Goal: Task Accomplishment & Management: Manage account settings

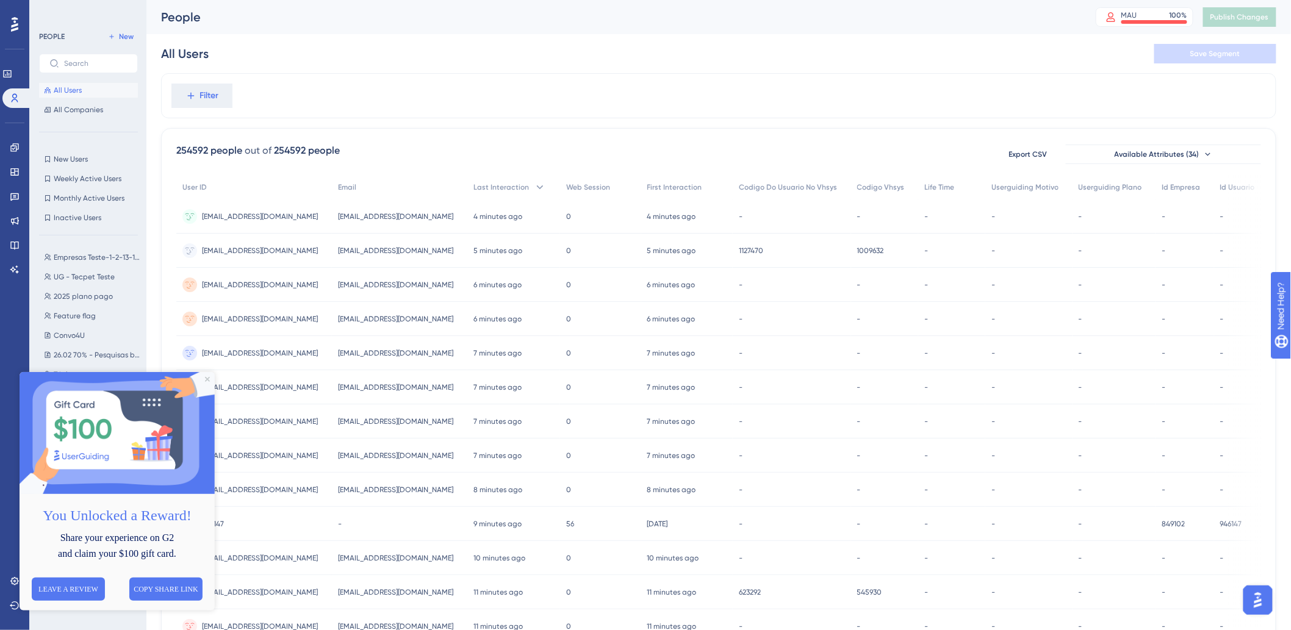
click at [207, 383] on img at bounding box center [116, 433] width 195 height 122
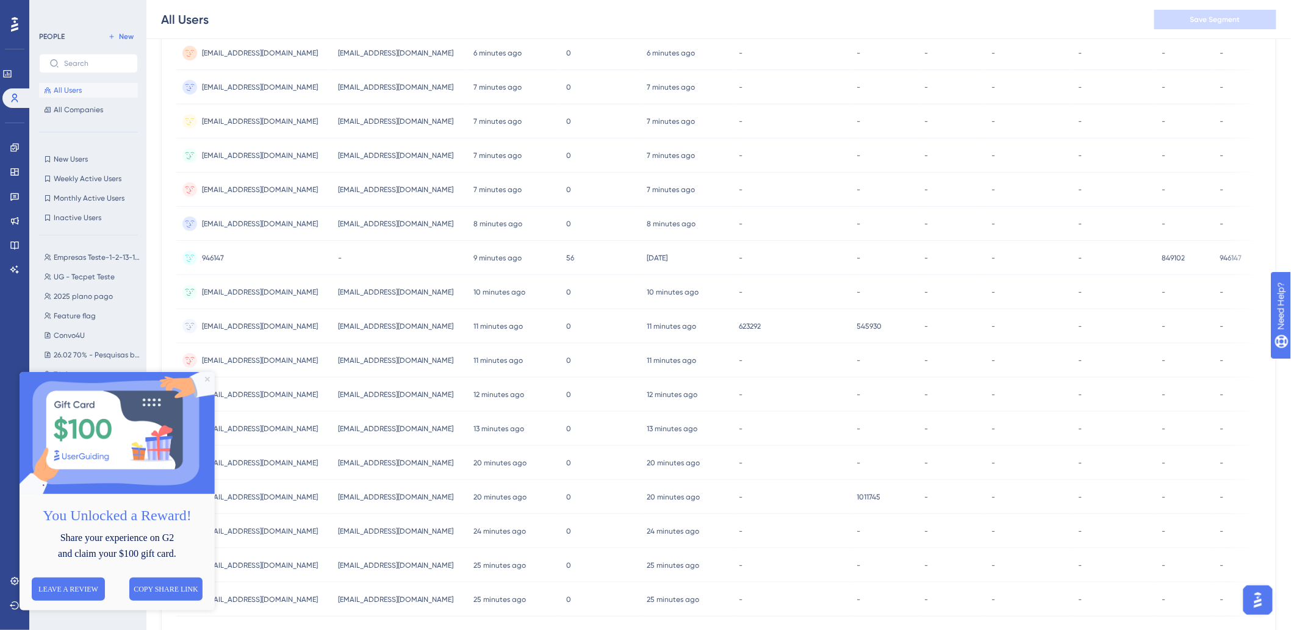
drag, startPoint x: 208, startPoint y: 380, endPoint x: 227, endPoint y: 754, distance: 374.6
click at [208, 380] on icon "Close Preview" at bounding box center [206, 379] width 5 height 5
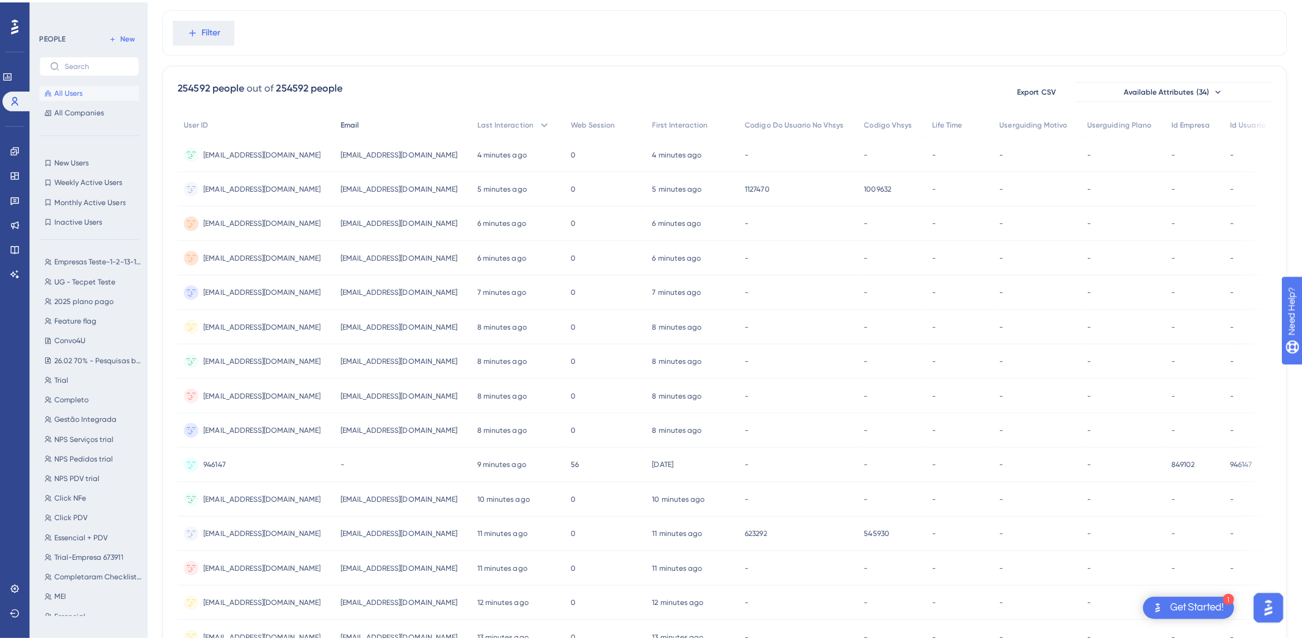
scroll to position [0, 0]
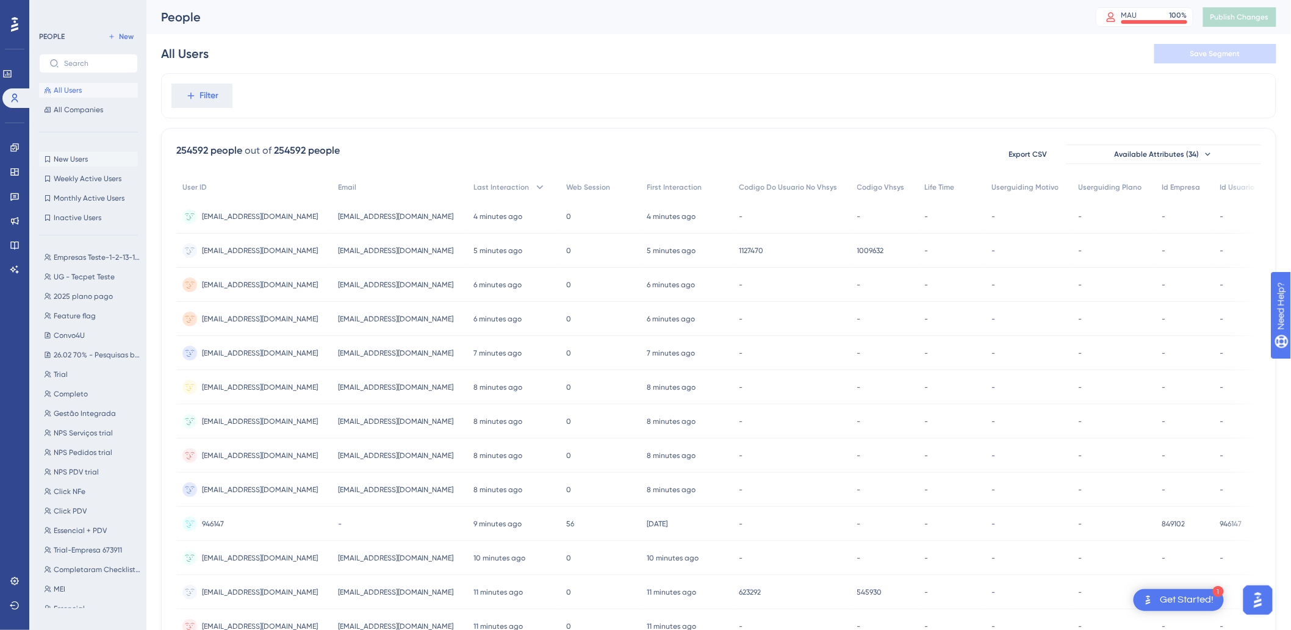
click at [71, 164] on button "New Users New Users" at bounding box center [88, 159] width 99 height 15
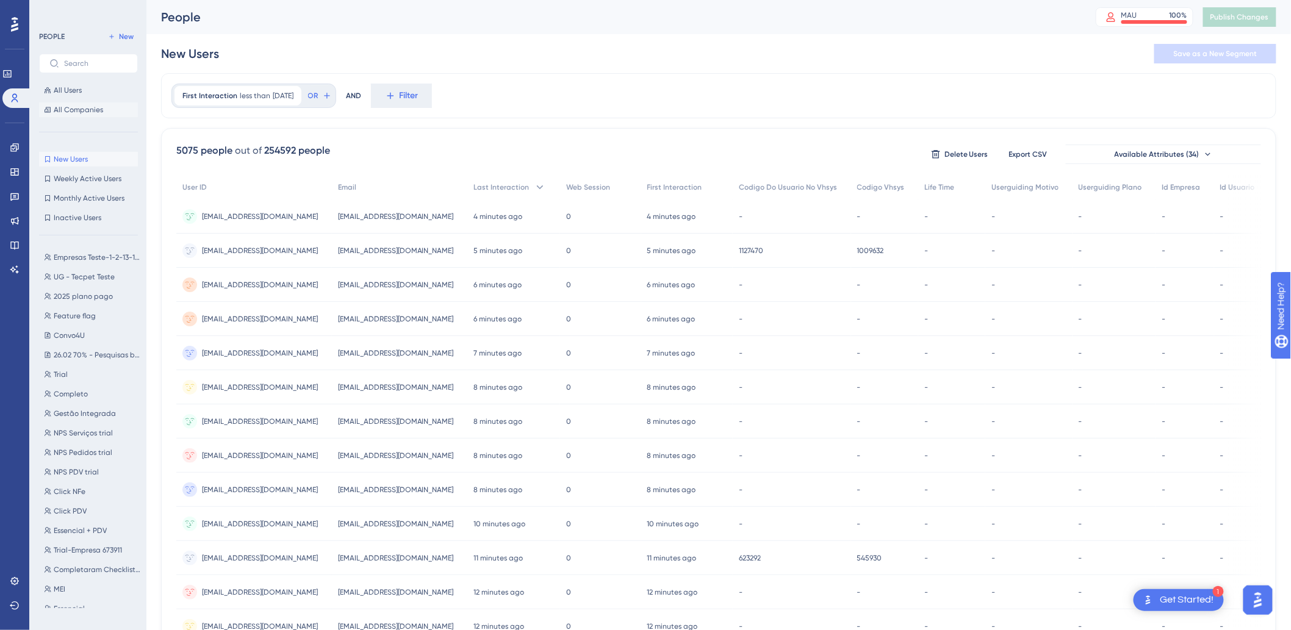
click at [84, 111] on span "All Companies" at bounding box center [78, 110] width 49 height 10
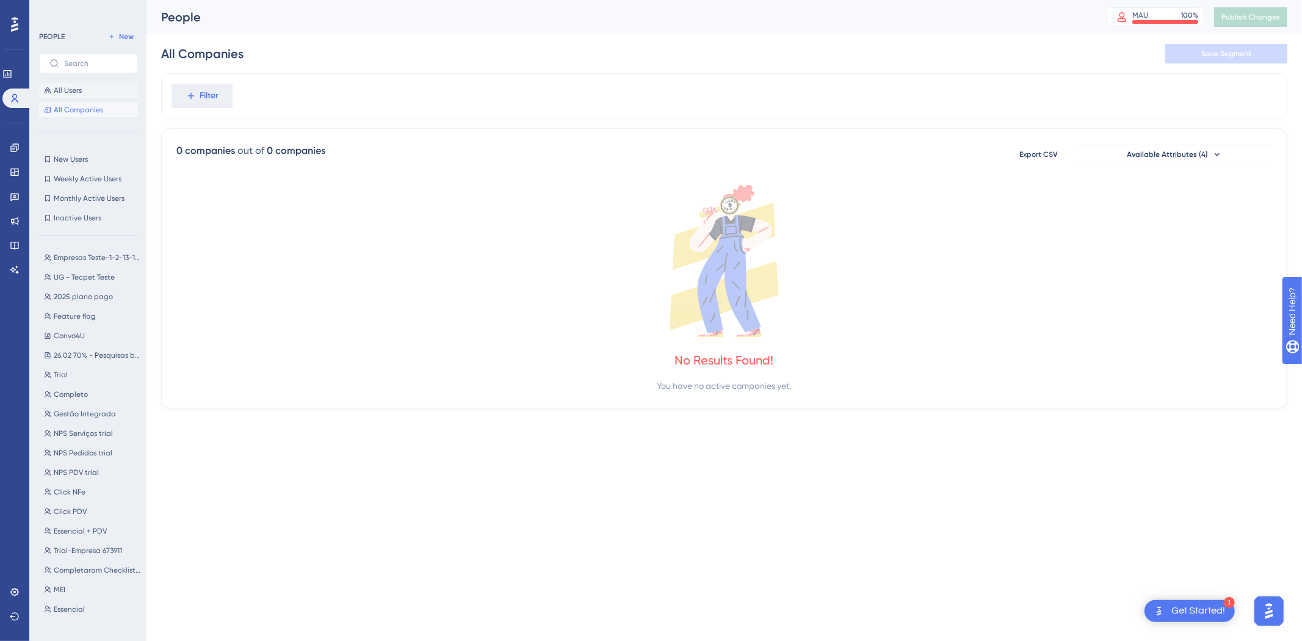
click at [80, 95] on span "All Users" at bounding box center [68, 90] width 28 height 10
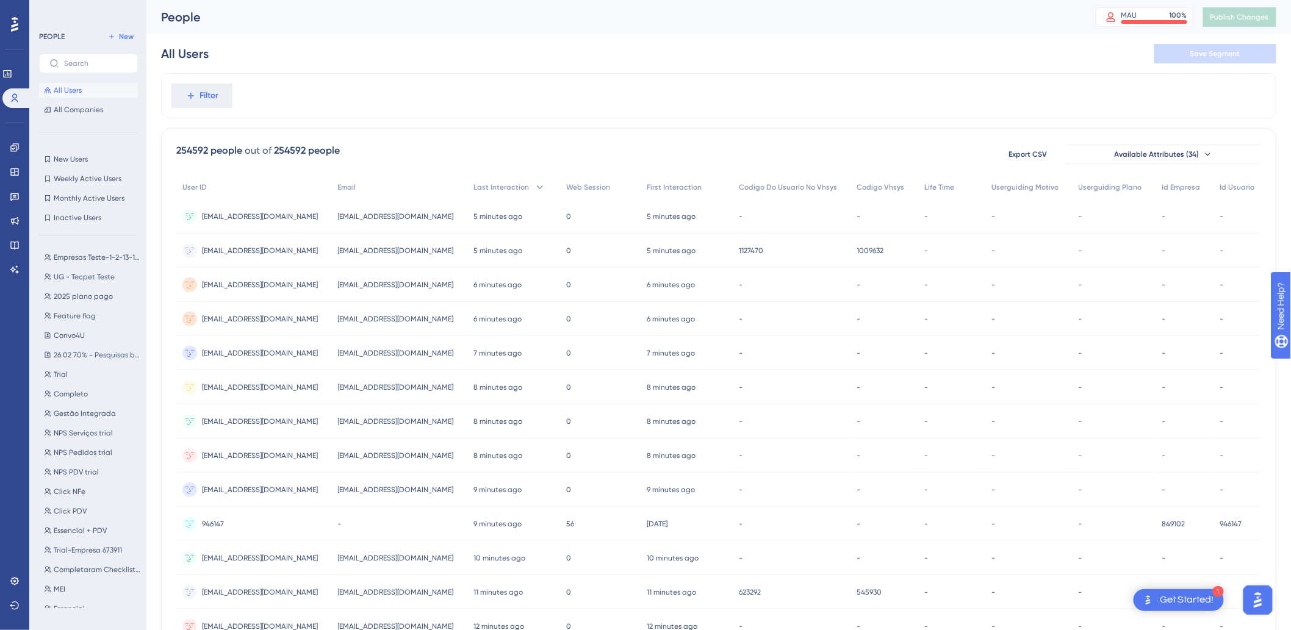
click at [779, 55] on div "All Users Save Segment" at bounding box center [719, 53] width 1116 height 39
click at [10, 146] on link at bounding box center [15, 148] width 10 height 20
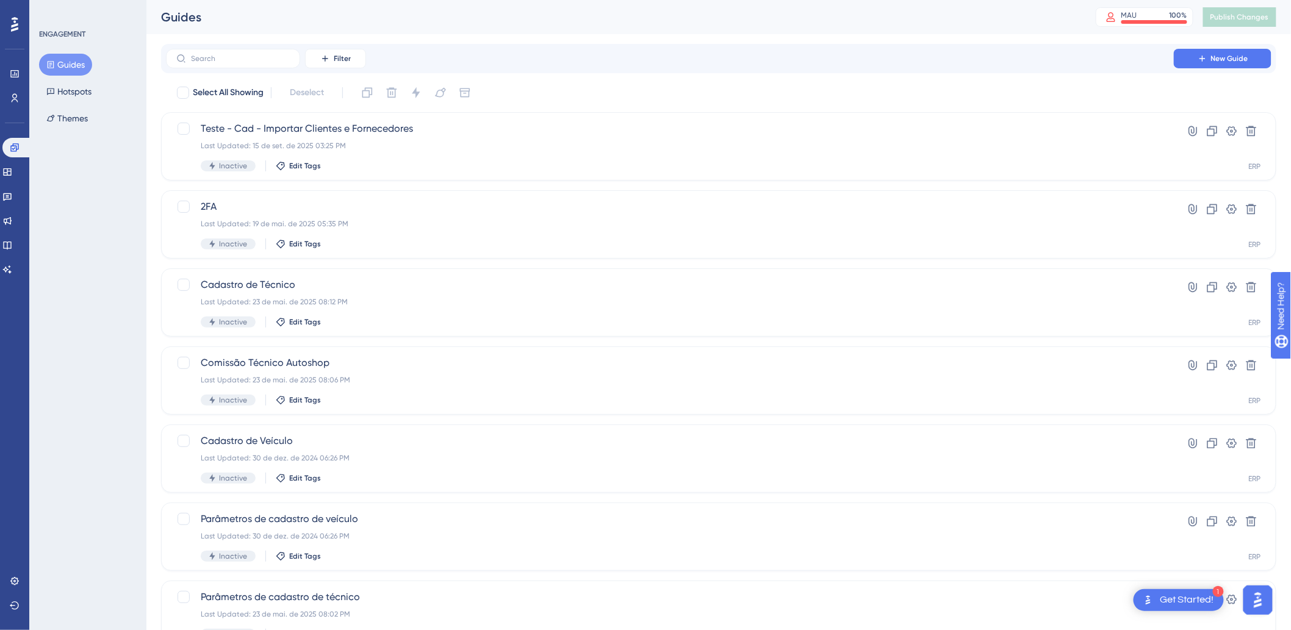
click at [418, 26] on div "Guides MAU 100 % Click to see add-on and upgrade options Publish Changes" at bounding box center [718, 17] width 1145 height 34
click at [17, 95] on icon at bounding box center [15, 98] width 10 height 10
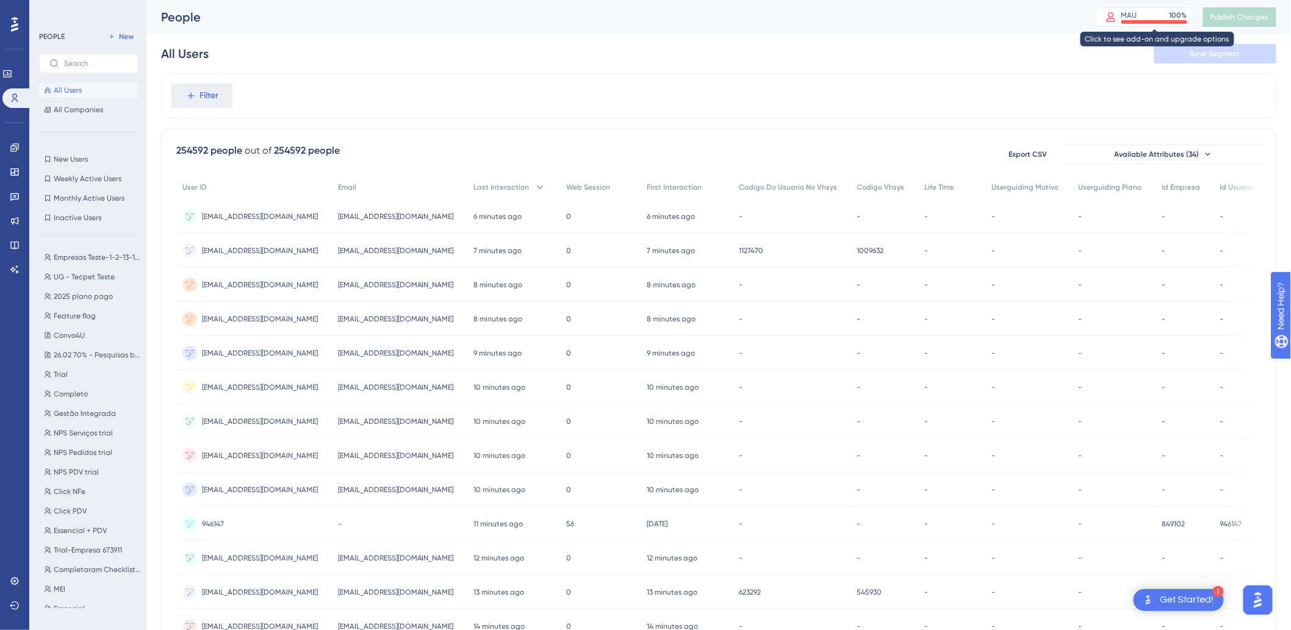
click at [1157, 20] on div at bounding box center [1155, 22] width 66 height 4
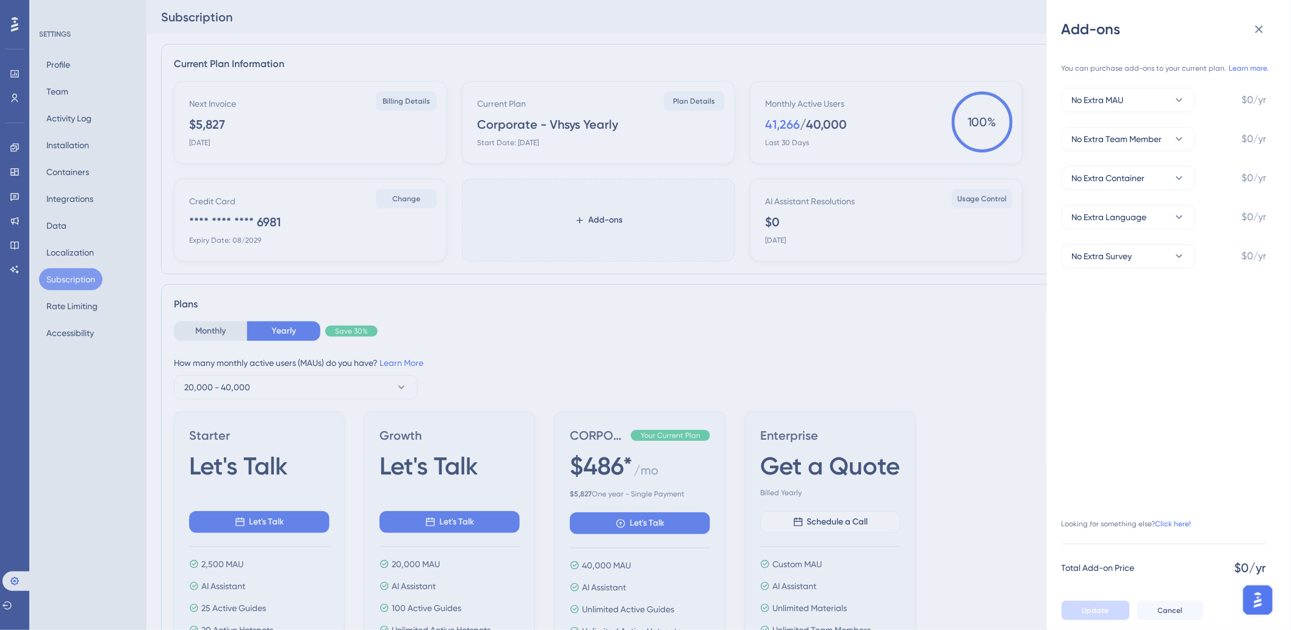
click at [269, 22] on div "Add-ons You can purchase add-ons to your current plan. Learn more. No Extra MAU…" at bounding box center [645, 315] width 1291 height 630
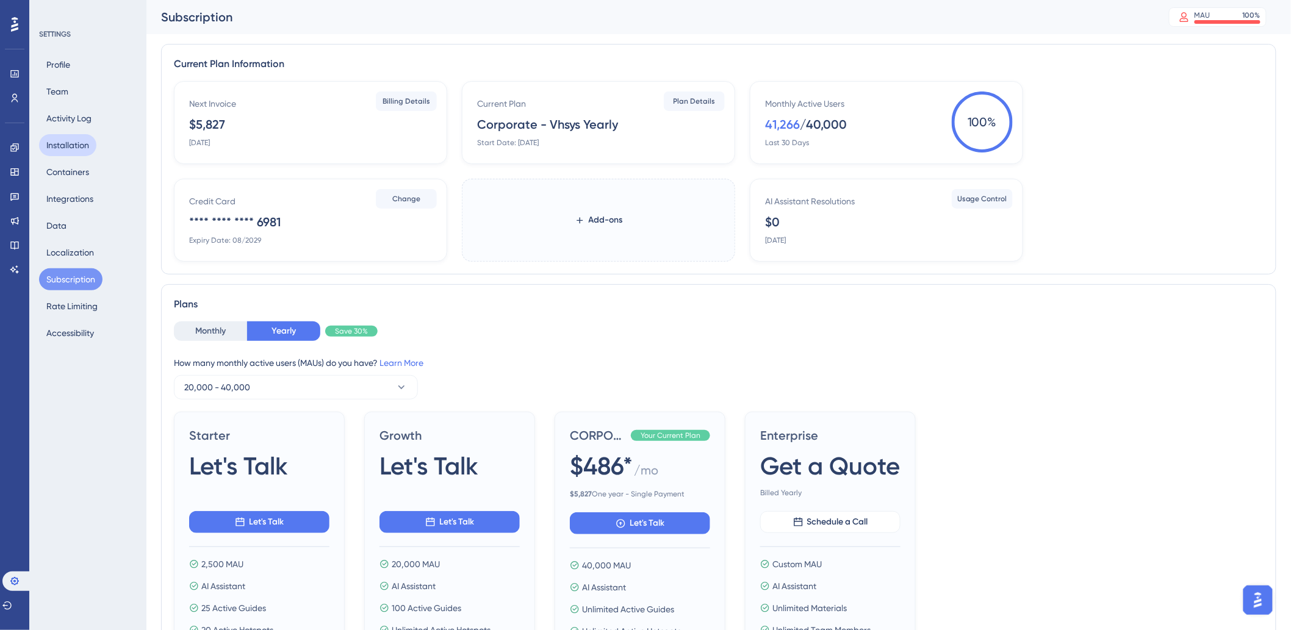
click at [61, 150] on button "Installation" at bounding box center [67, 145] width 57 height 22
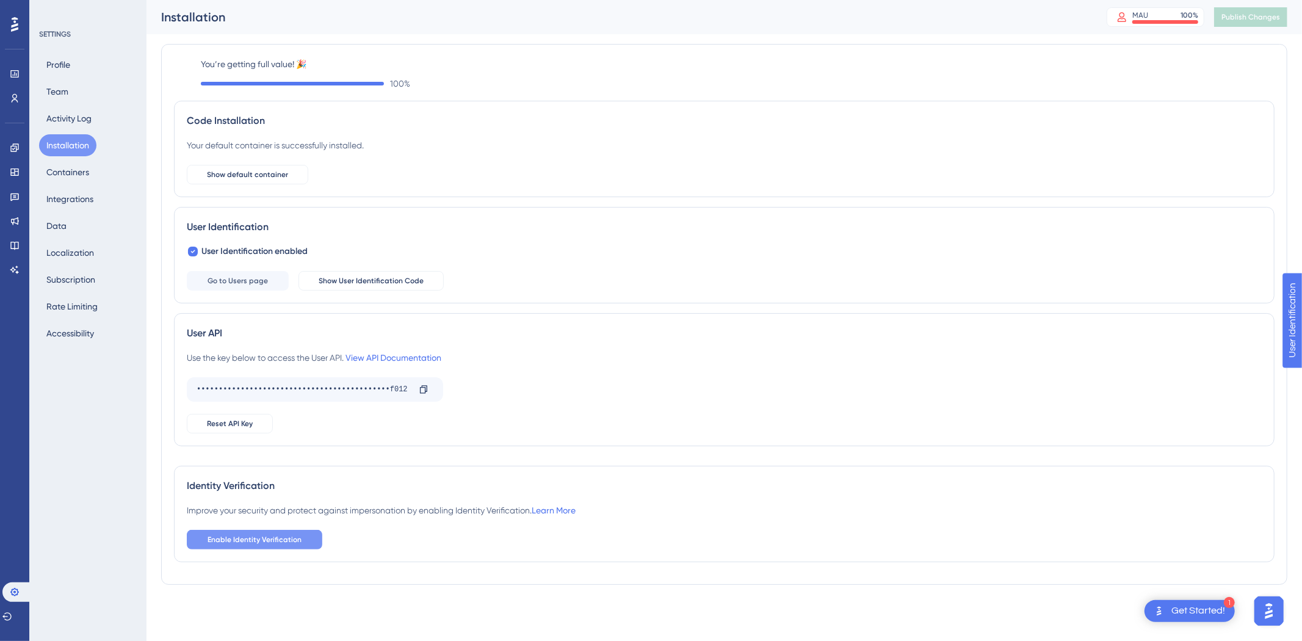
click at [294, 538] on span "Enable Identity Verification" at bounding box center [255, 540] width 94 height 10
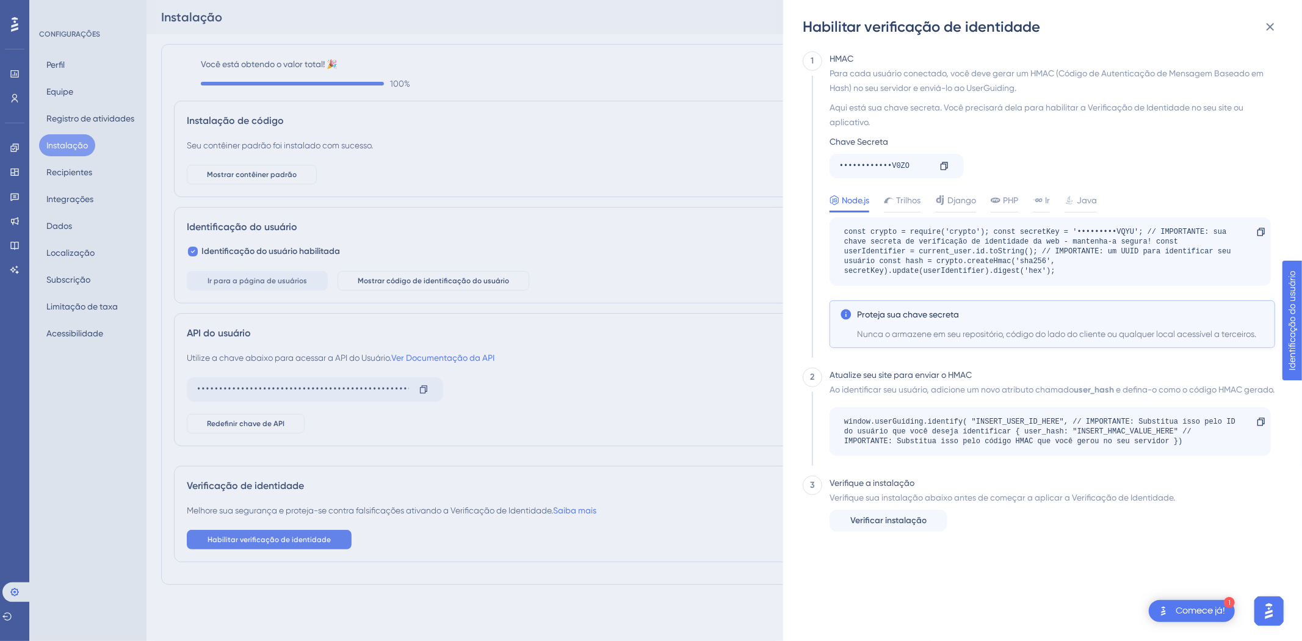
click at [73, 415] on div "Habilitar verificação de identidade 1 HMAC Para cada usuário conectado, você de…" at bounding box center [651, 320] width 1302 height 641
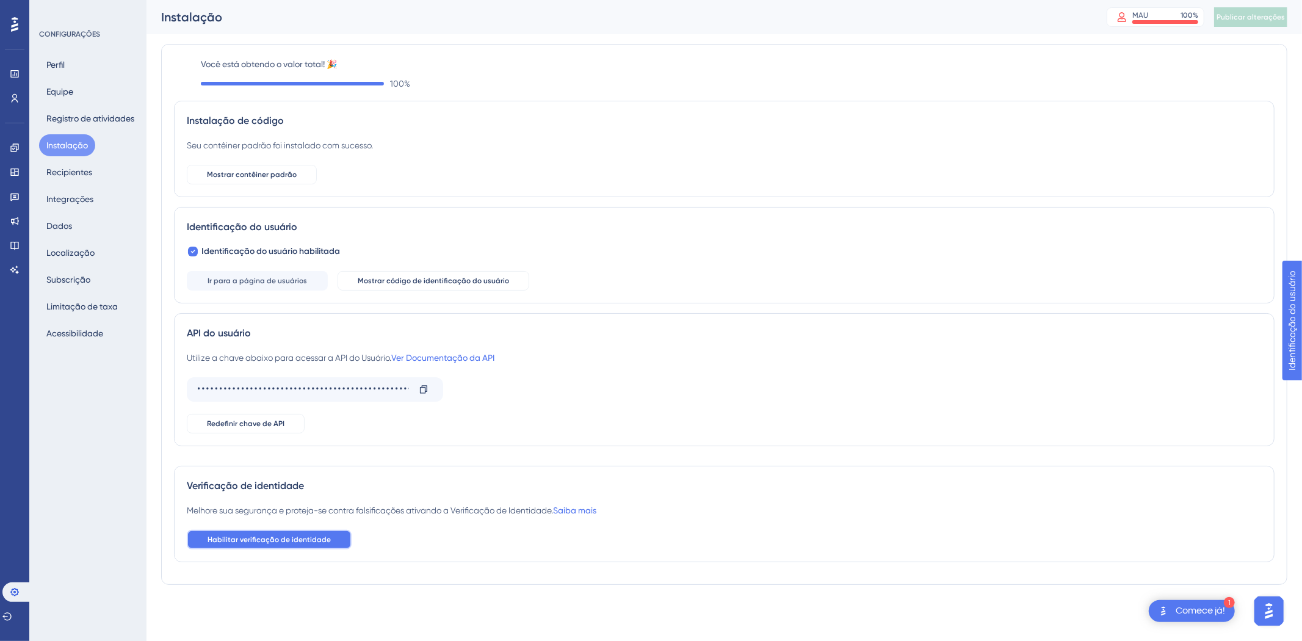
click at [244, 540] on font "Habilitar verificação de identidade" at bounding box center [269, 539] width 123 height 9
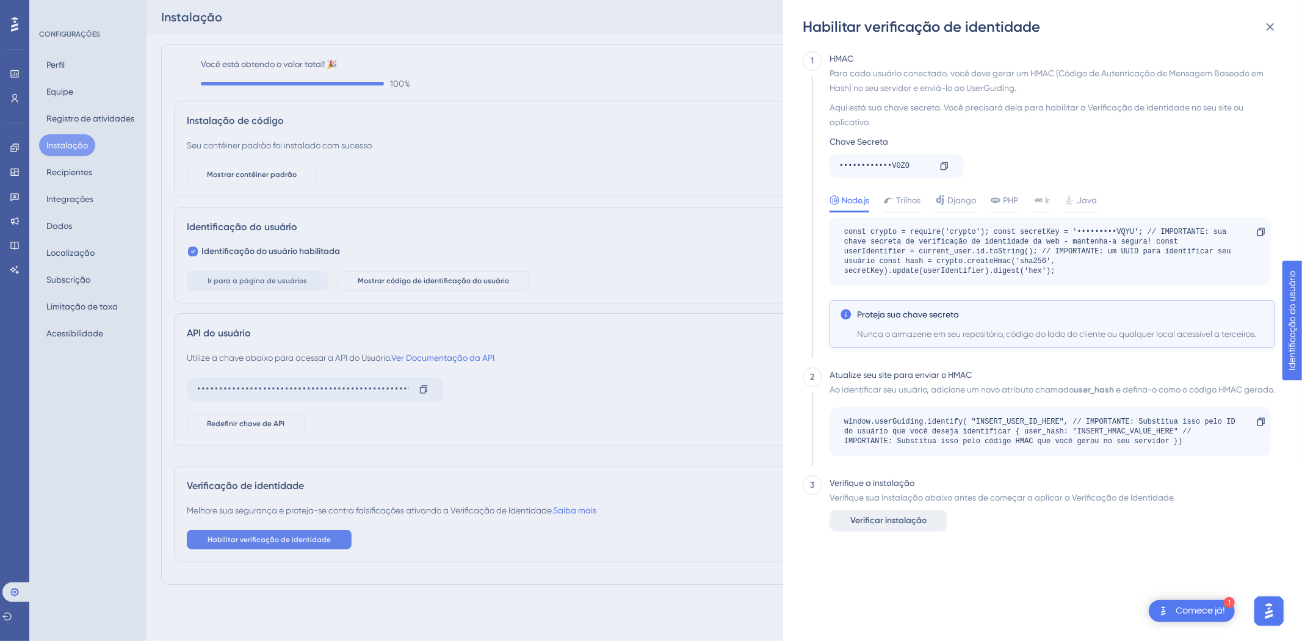
click at [923, 525] on font "Verificar instalação" at bounding box center [888, 520] width 76 height 10
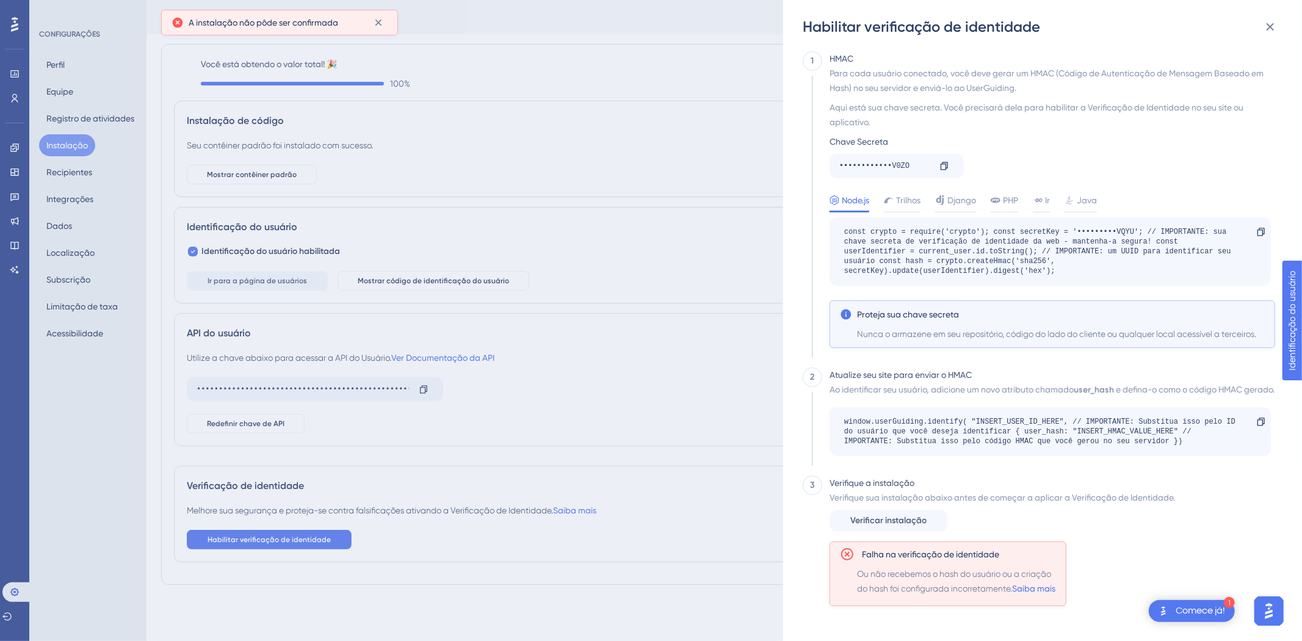
scroll to position [13, 0]
click at [876, 68] on font "Para cada usuário conectado, você deve gerar um HMAC (Código de Autenticação de…" at bounding box center [1046, 80] width 434 height 24
click at [1264, 23] on icon at bounding box center [1270, 27] width 15 height 15
